Goal: Task Accomplishment & Management: Manage account settings

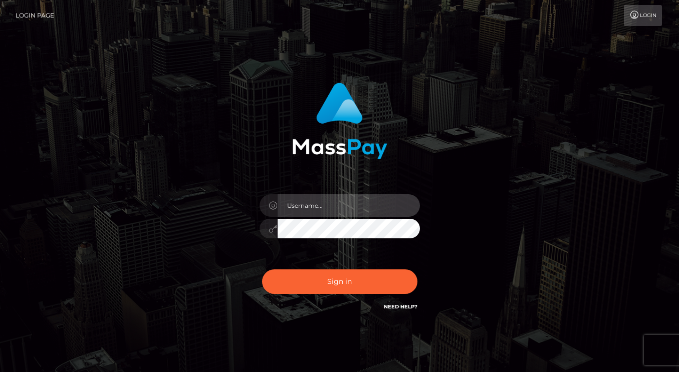
click at [301, 209] on input "text" at bounding box center [348, 205] width 142 height 23
type input "dmen.fire"
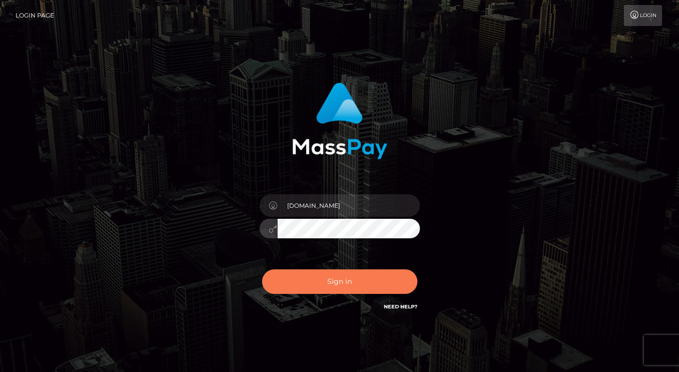
click at [318, 277] on button "Sign in" at bounding box center [339, 281] width 155 height 25
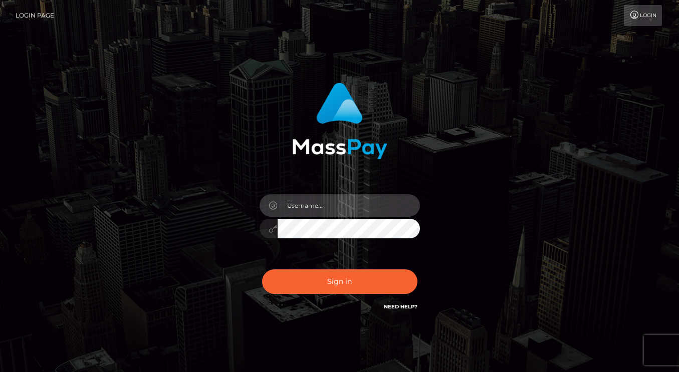
type input "[DOMAIN_NAME]"
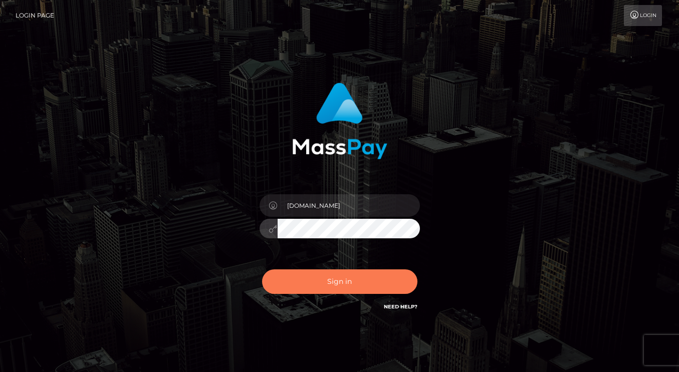
click at [327, 284] on button "Sign in" at bounding box center [339, 281] width 155 height 25
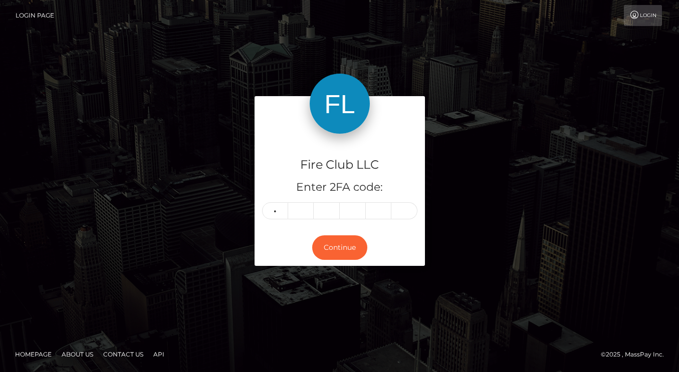
type input "1"
type input "2"
type input "3"
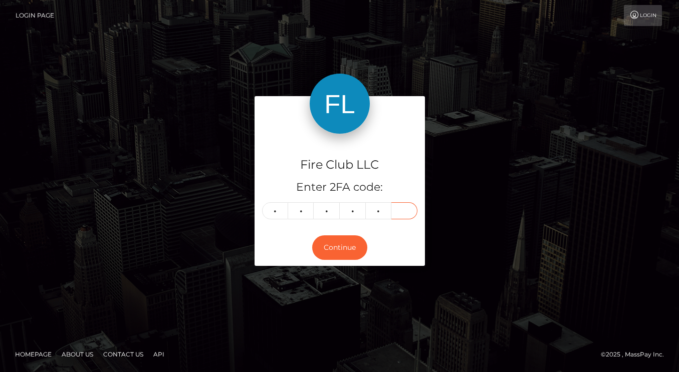
type input "7"
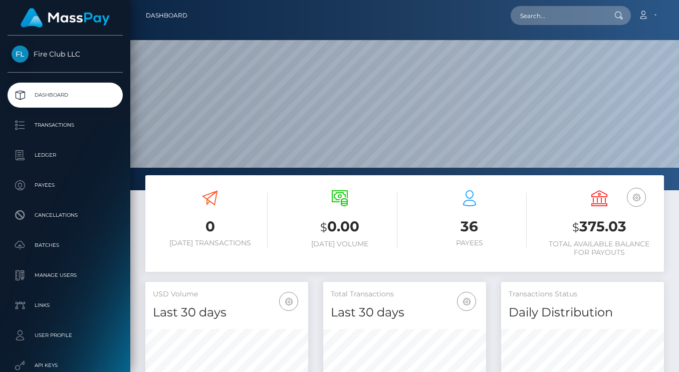
scroll to position [177, 163]
click at [73, 125] on p "Transactions" at bounding box center [65, 125] width 107 height 15
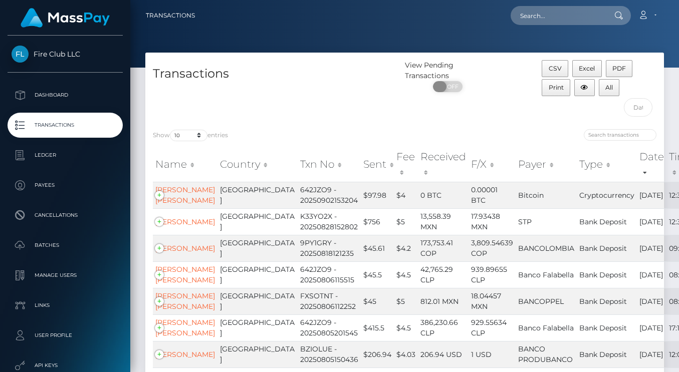
click at [448, 82] on span "OFF" at bounding box center [450, 86] width 25 height 11
checkbox input "true"
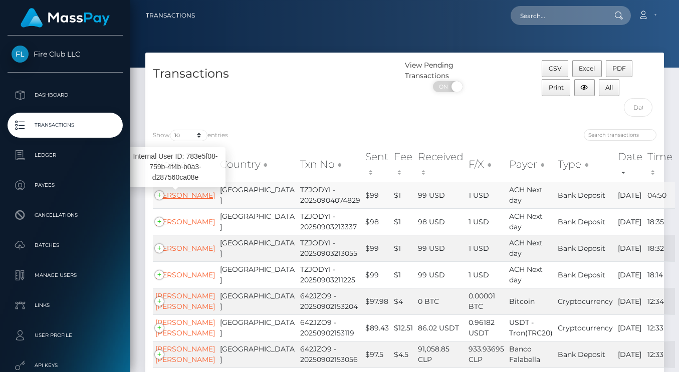
click at [185, 194] on link "[PERSON_NAME]" at bounding box center [185, 195] width 60 height 9
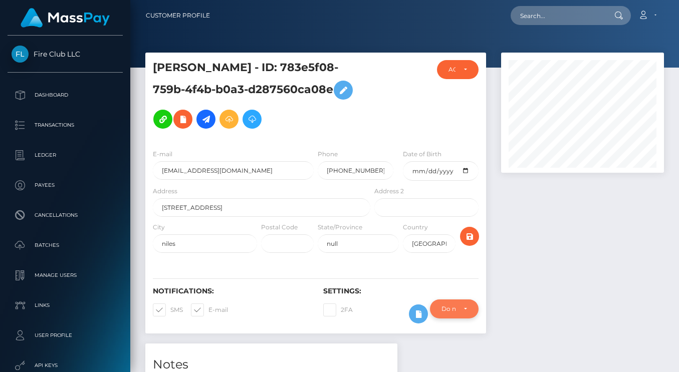
scroll to position [120, 163]
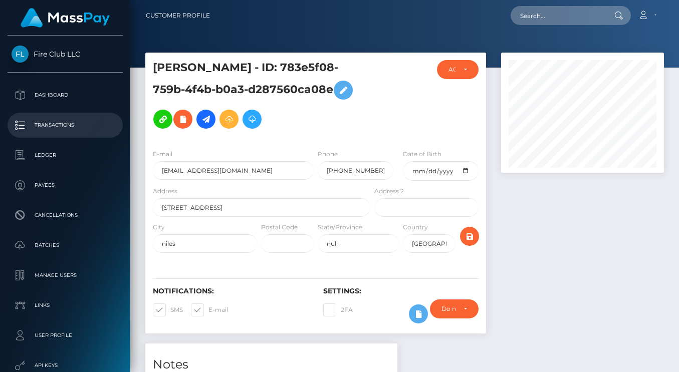
click at [57, 135] on link "Transactions" at bounding box center [65, 125] width 115 height 25
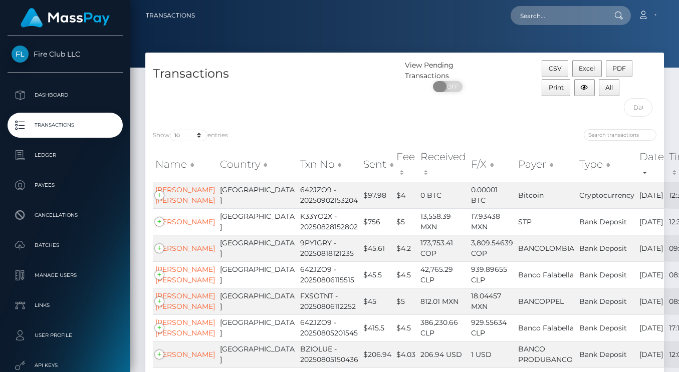
click at [445, 84] on span at bounding box center [440, 86] width 14 height 11
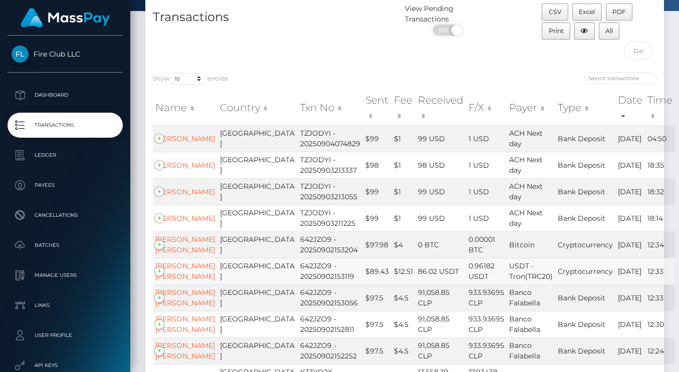
scroll to position [62, 0]
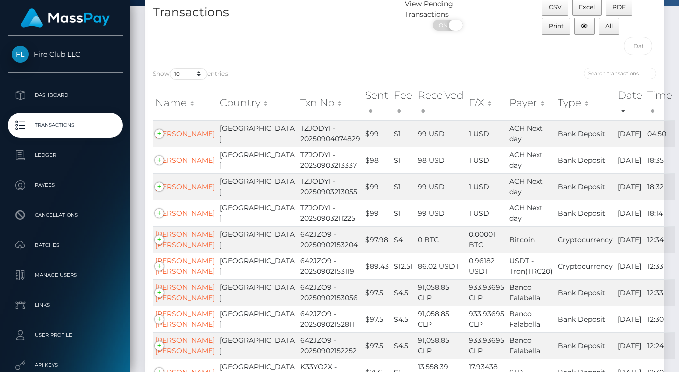
click at [455, 30] on span at bounding box center [456, 25] width 14 height 11
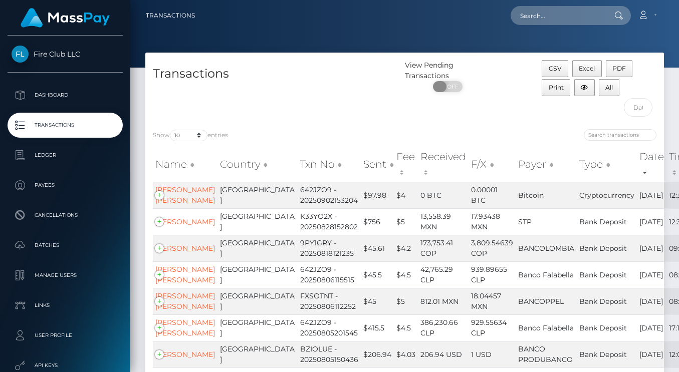
scroll to position [0, 0]
click at [447, 87] on span "OFF" at bounding box center [450, 86] width 25 height 11
checkbox input "true"
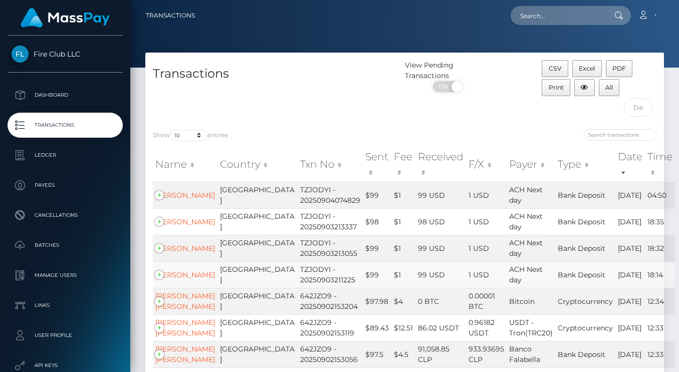
click at [160, 273] on td "Pablo Tapia" at bounding box center [185, 274] width 65 height 27
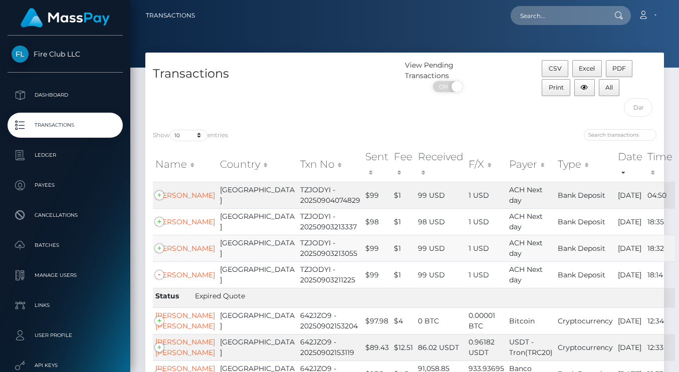
click at [159, 247] on td "Pablo Tapia" at bounding box center [185, 248] width 65 height 27
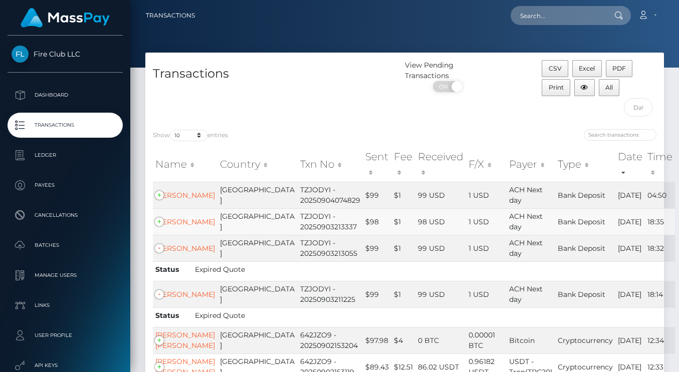
click at [157, 222] on td "Pablo Tapia" at bounding box center [185, 221] width 65 height 27
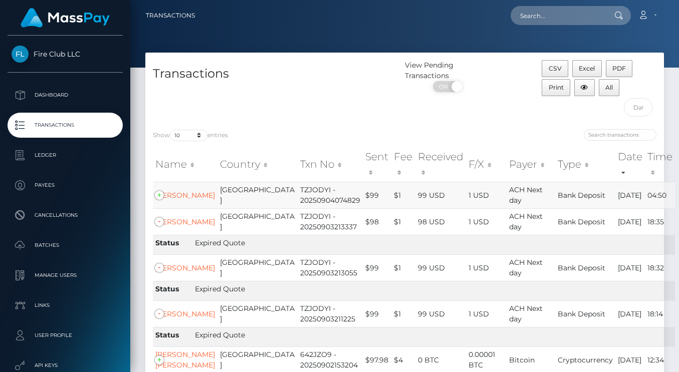
click at [160, 191] on td "Pablo Tapia" at bounding box center [185, 195] width 65 height 27
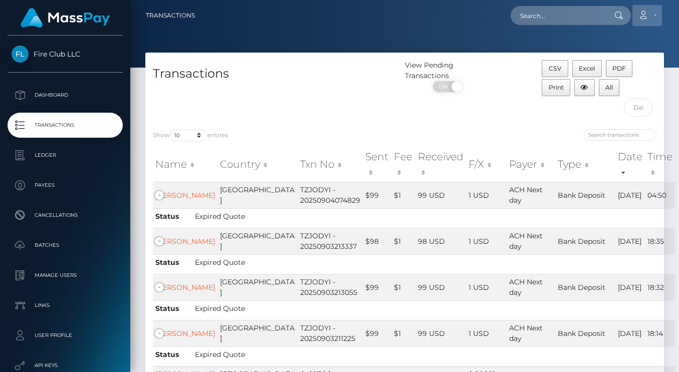
click at [651, 17] on link "Account" at bounding box center [647, 15] width 30 height 21
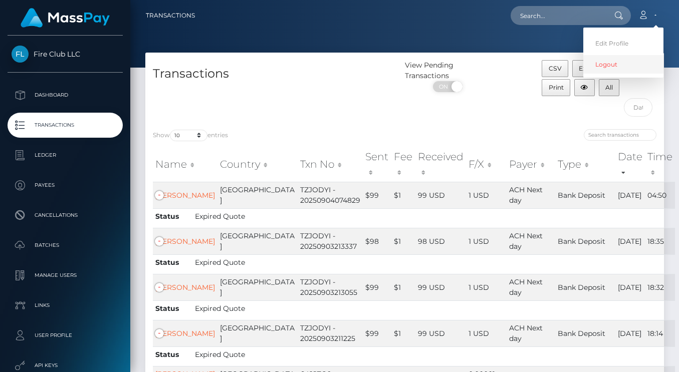
click at [616, 69] on link "Logout" at bounding box center [623, 64] width 80 height 19
